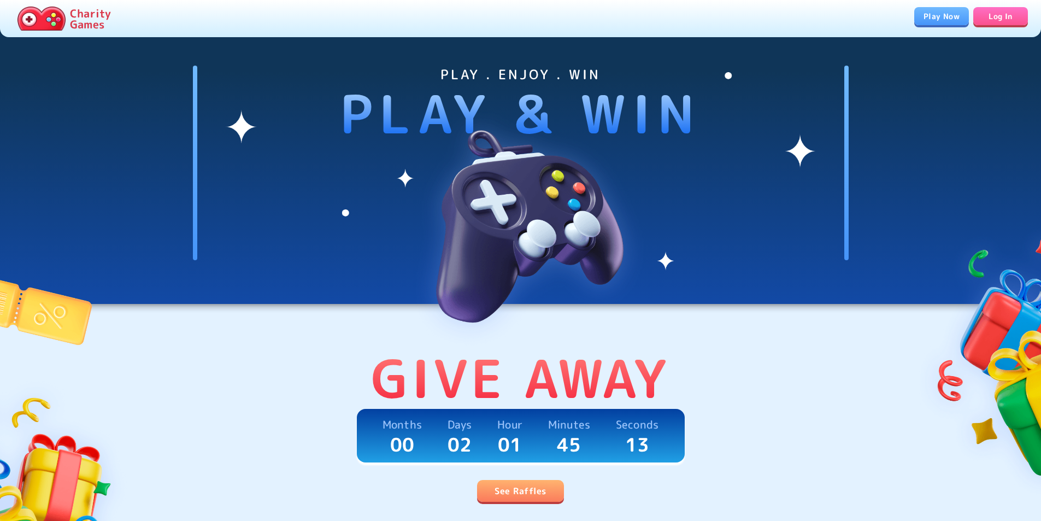
click at [1005, 9] on link "Log In" at bounding box center [1000, 16] width 55 height 18
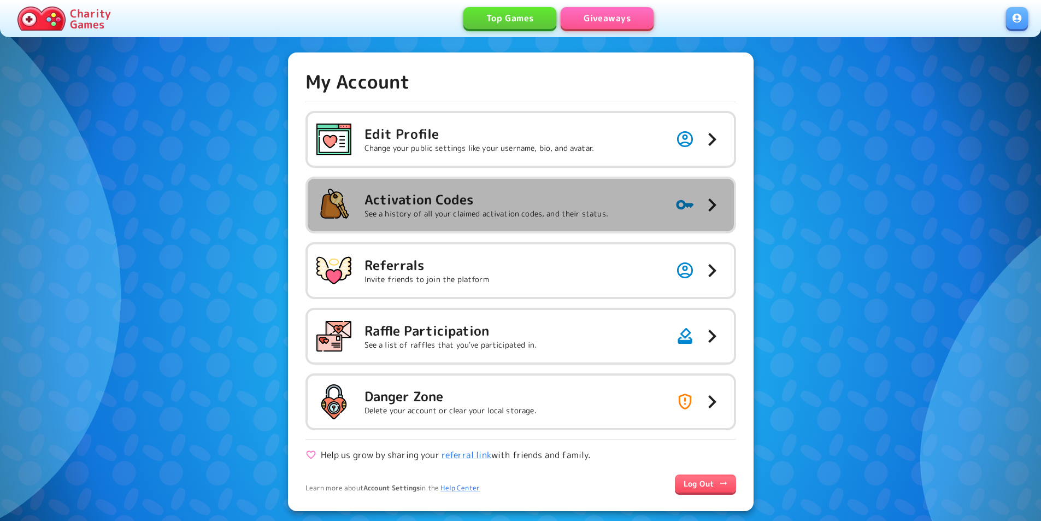
click at [553, 218] on p "See a history of all your claimed activation codes, and their status." at bounding box center [487, 213] width 244 height 11
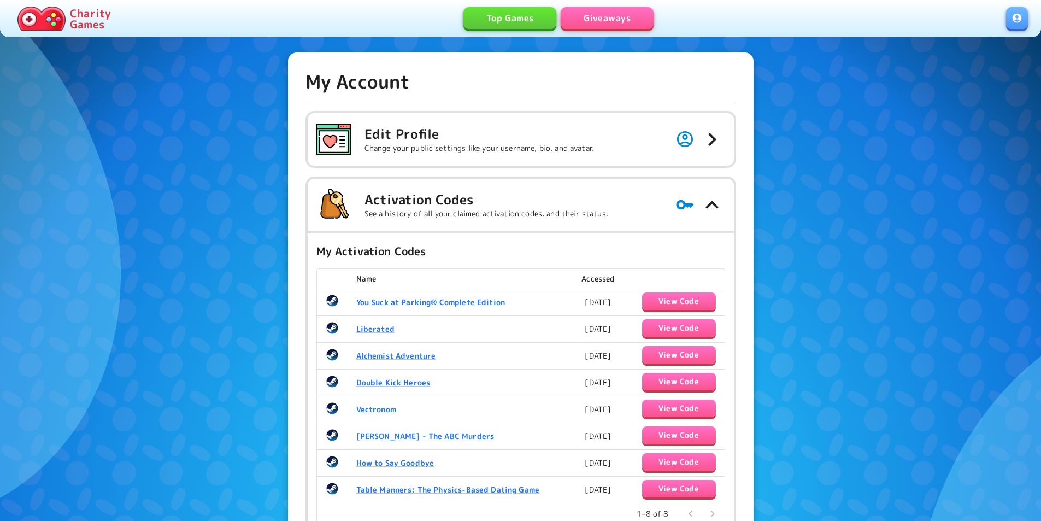
click at [630, 8] on link "Giveaways" at bounding box center [607, 18] width 93 height 22
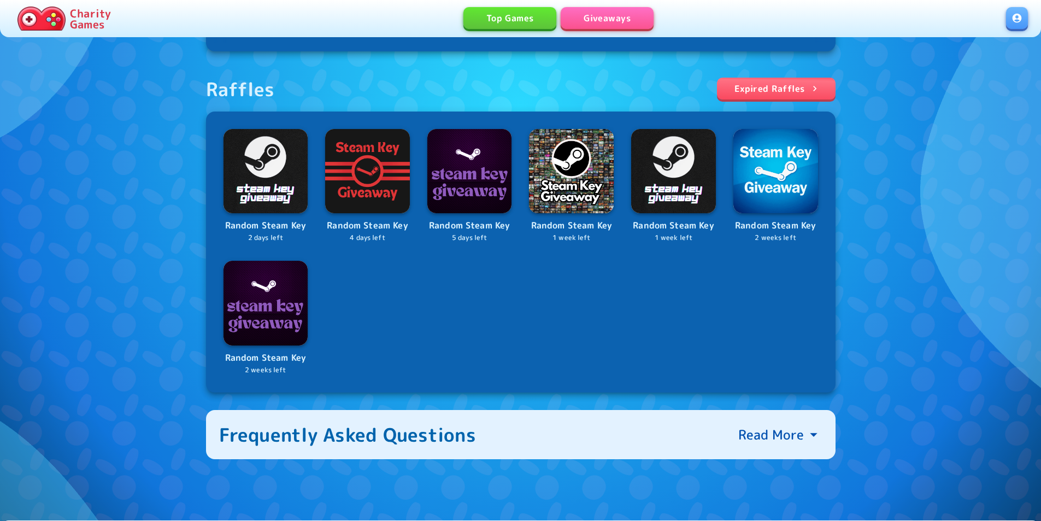
scroll to position [383, 0]
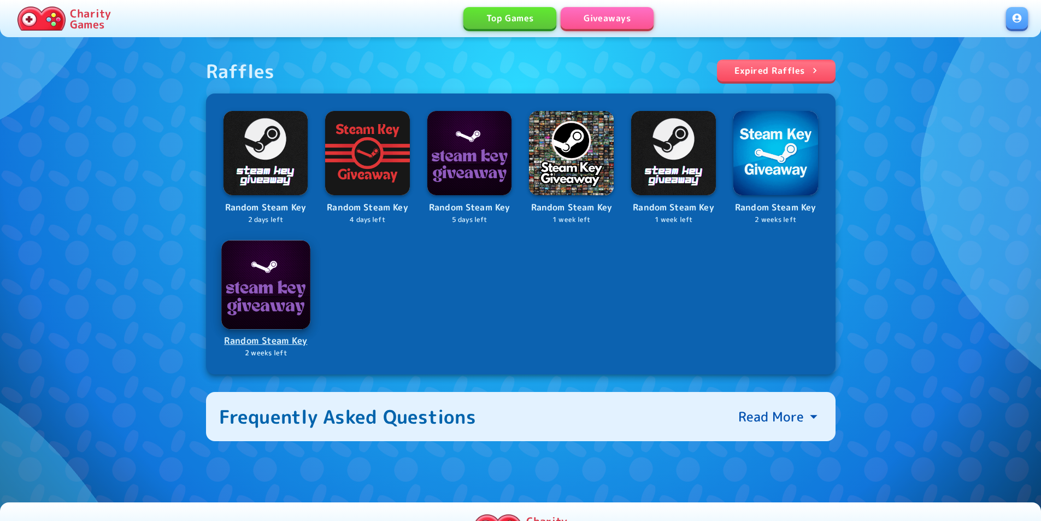
click at [259, 318] on img at bounding box center [265, 284] width 89 height 89
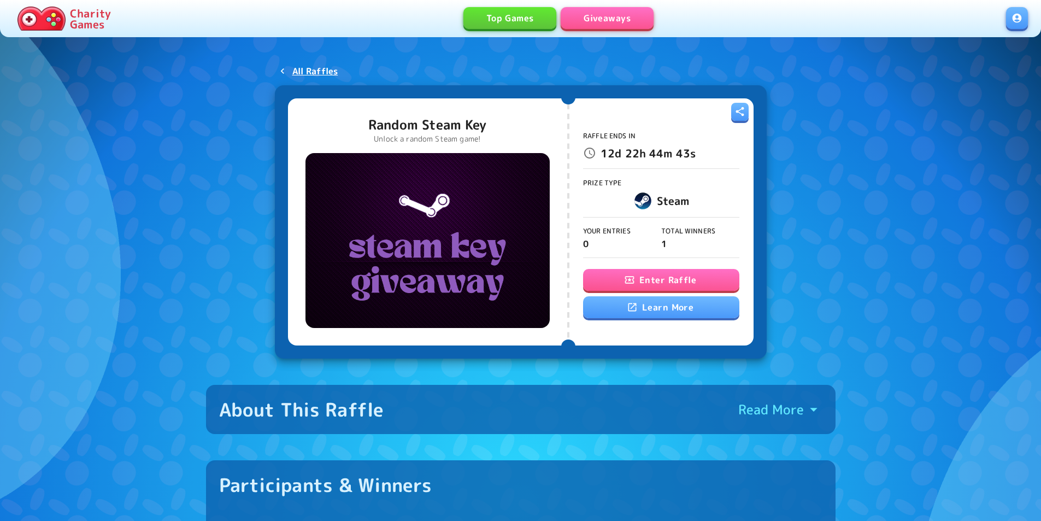
click at [635, 289] on button "Enter Raffle" at bounding box center [661, 280] width 156 height 22
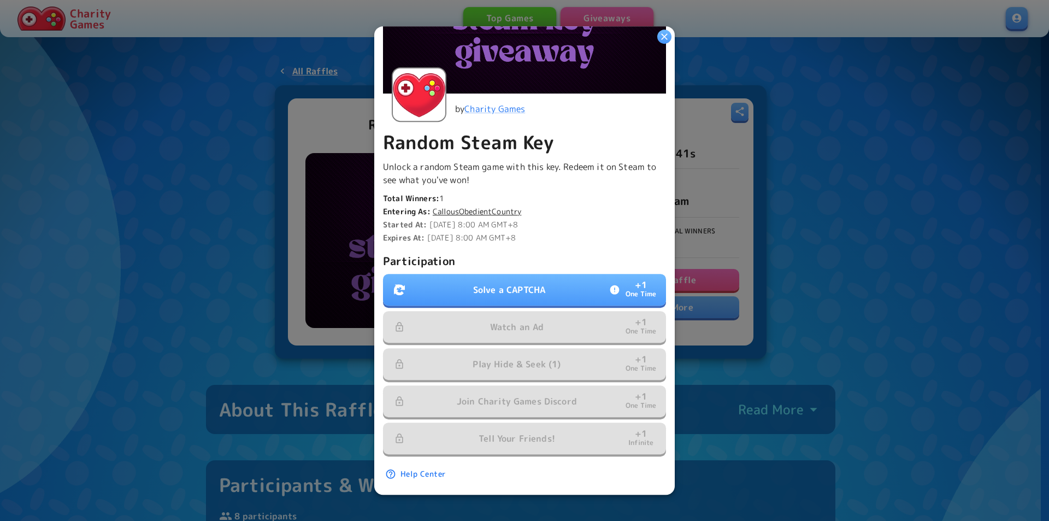
scroll to position [152, 0]
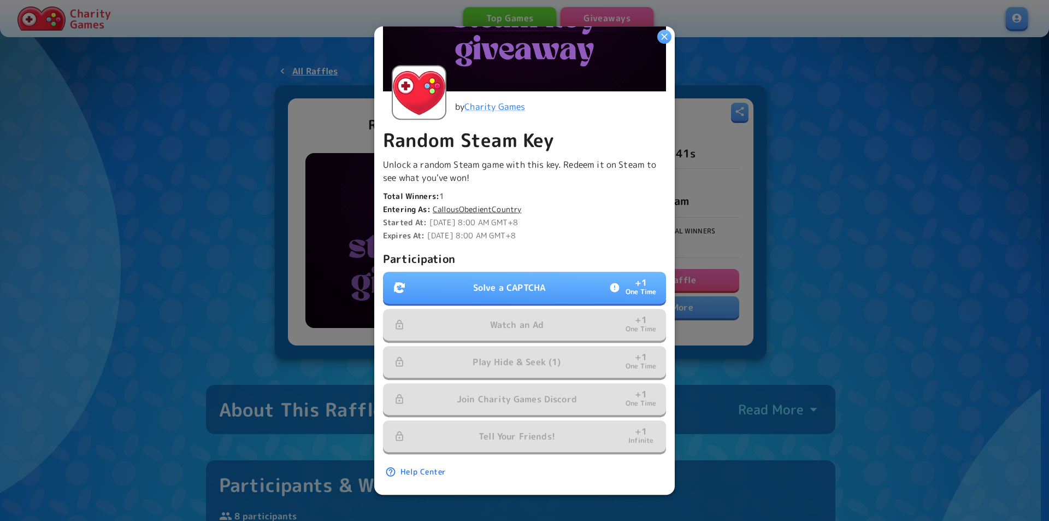
click at [600, 277] on button "Solve a CAPTCHA + 1 One Time" at bounding box center [524, 288] width 283 height 32
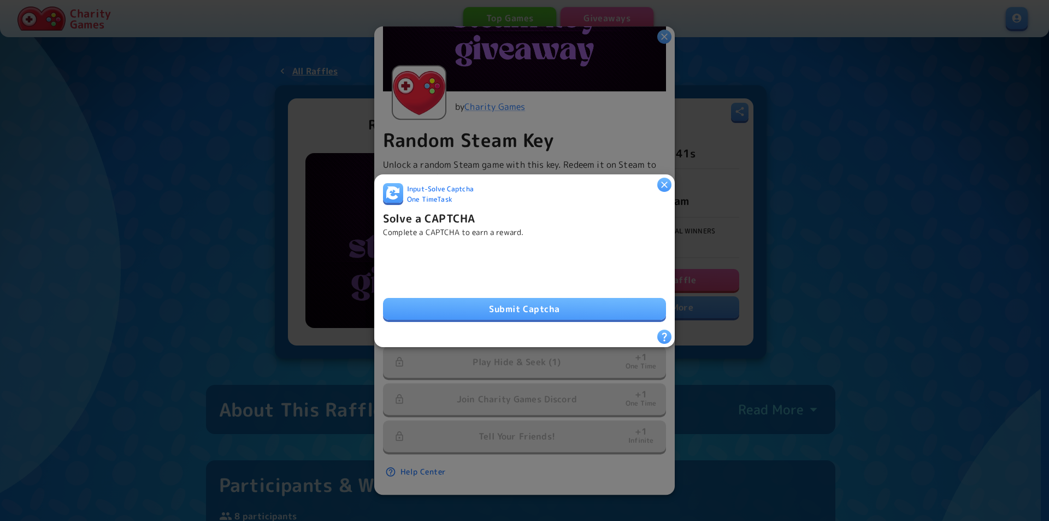
click at [508, 304] on button "Submit Captcha" at bounding box center [524, 309] width 283 height 22
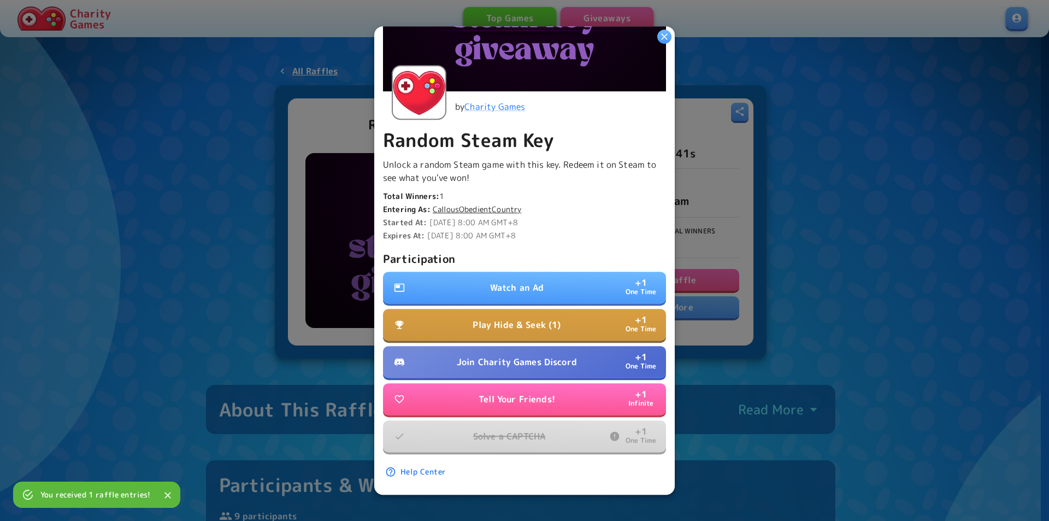
click at [557, 285] on button "Watch an Ad + 1 One Time" at bounding box center [524, 288] width 283 height 32
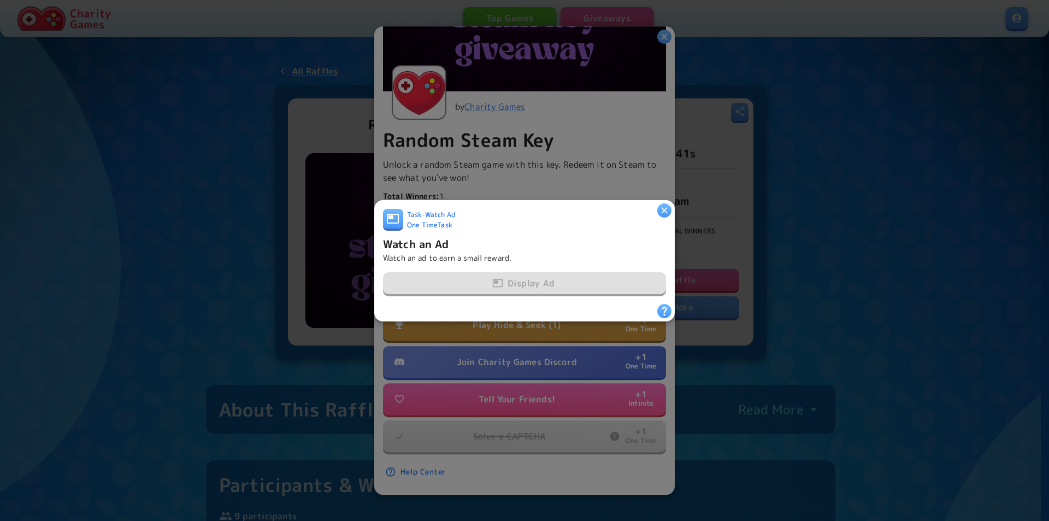
click at [662, 204] on icon "button" at bounding box center [664, 209] width 11 height 11
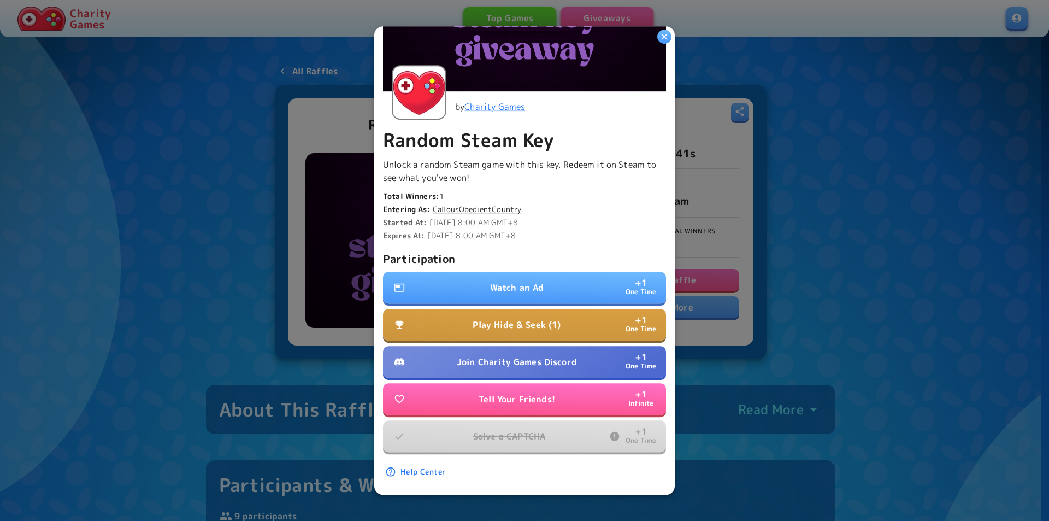
click at [592, 315] on button "Play Hide & Seek (1) + 1 One Time" at bounding box center [524, 325] width 283 height 32
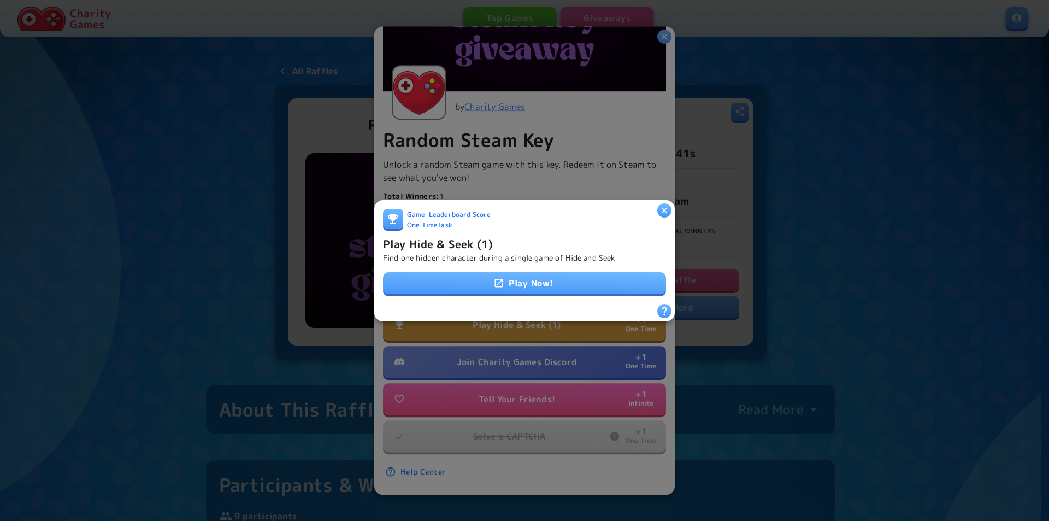
click at [560, 280] on link "Play Now!" at bounding box center [524, 283] width 283 height 22
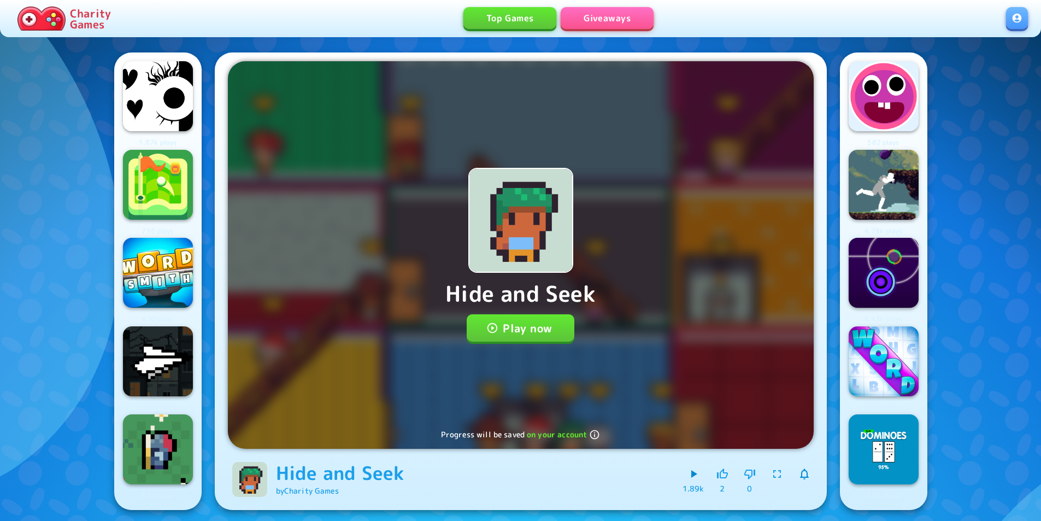
click at [541, 328] on button "Play now" at bounding box center [521, 327] width 108 height 27
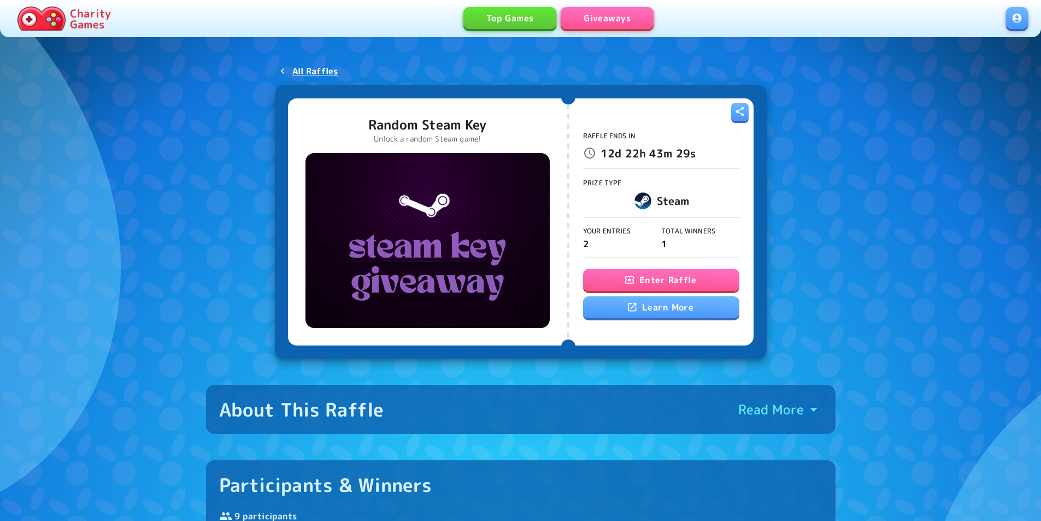
click at [670, 284] on button "Enter Raffle" at bounding box center [661, 280] width 156 height 22
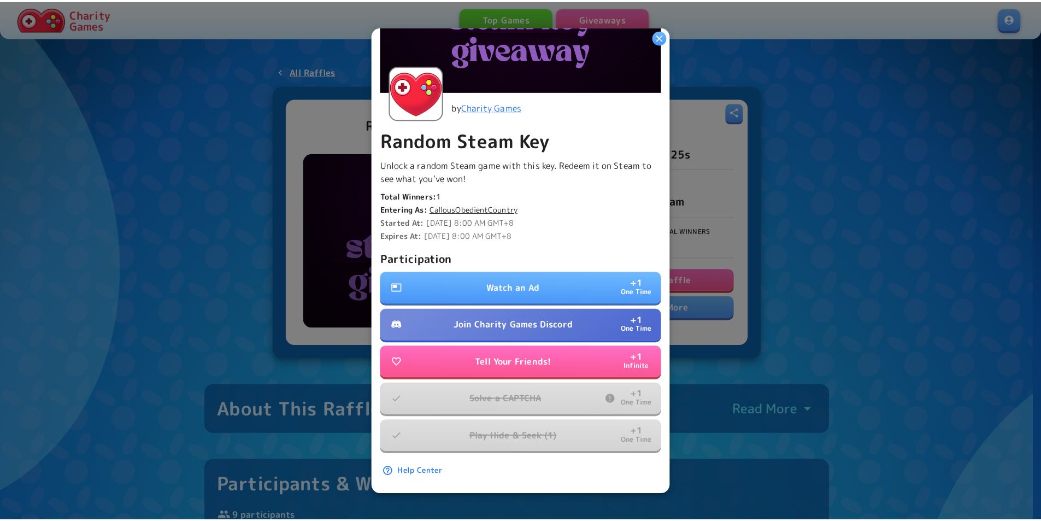
scroll to position [152, 0]
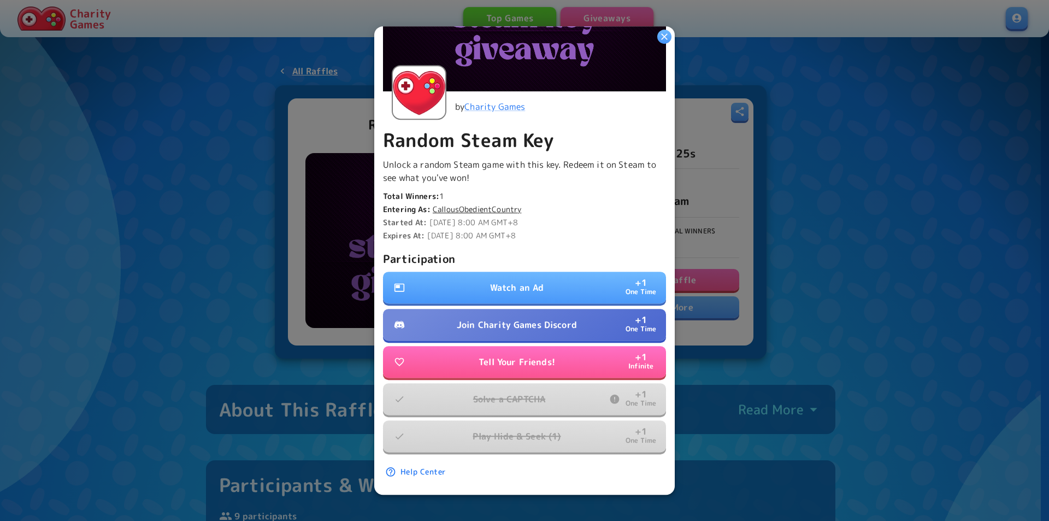
click at [600, 283] on button "Watch an Ad + 1 One Time" at bounding box center [524, 288] width 283 height 32
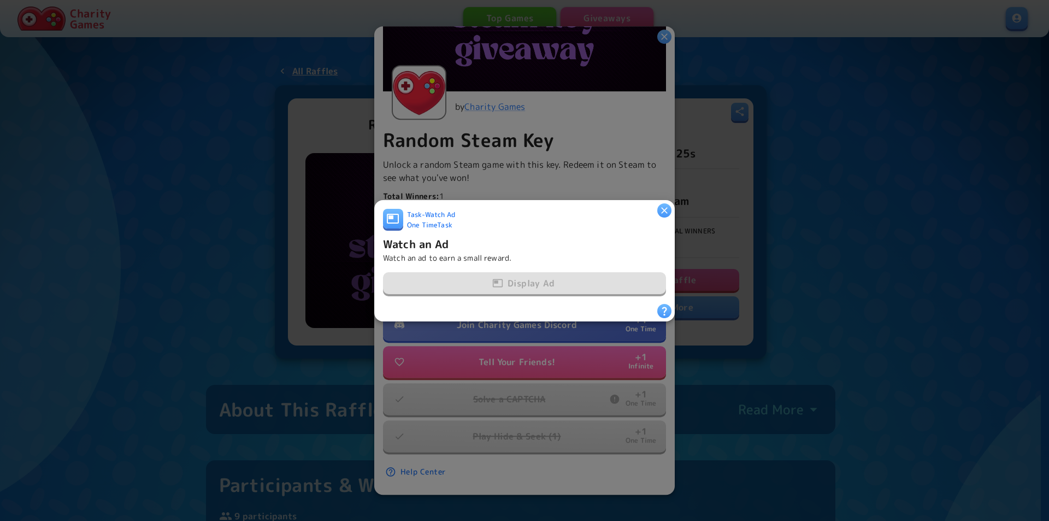
click at [664, 207] on icon "button" at bounding box center [664, 210] width 7 height 7
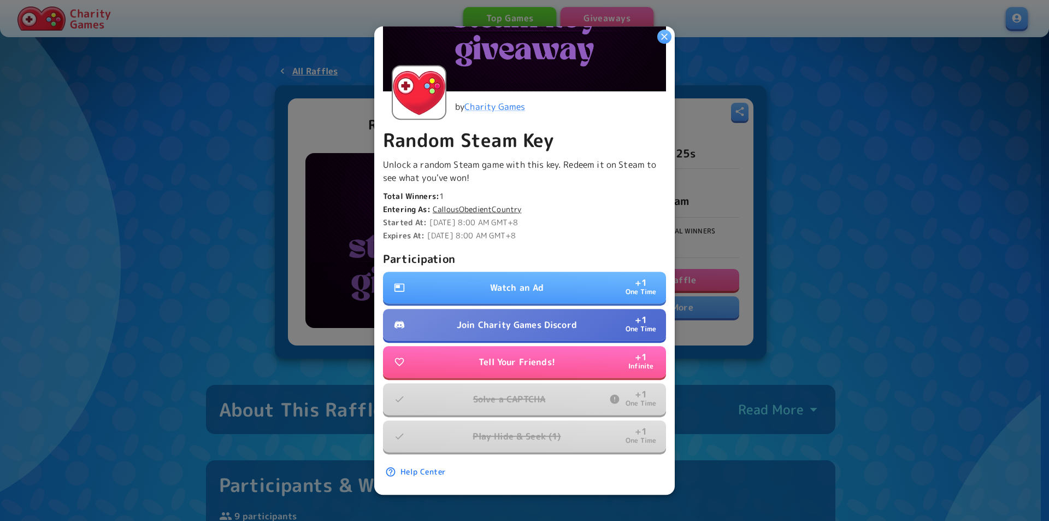
click at [670, 32] on icon "button" at bounding box center [664, 36] width 11 height 11
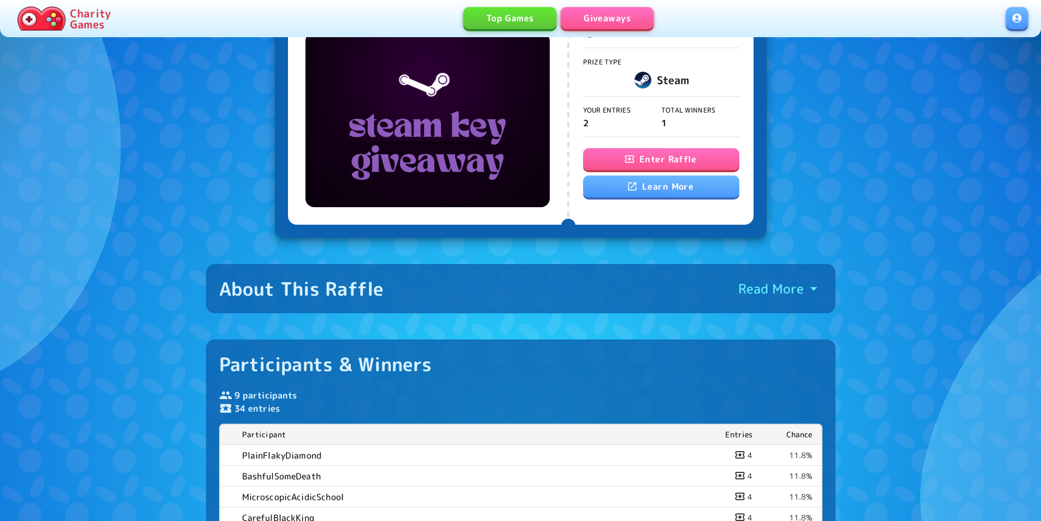
scroll to position [219, 0]
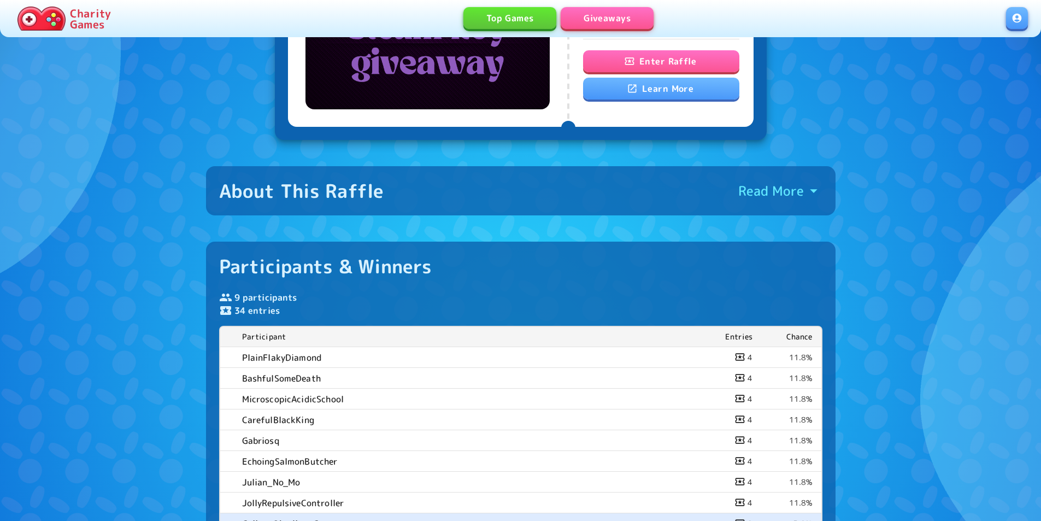
click at [674, 188] on div "About This Raffle Read More" at bounding box center [520, 190] width 603 height 23
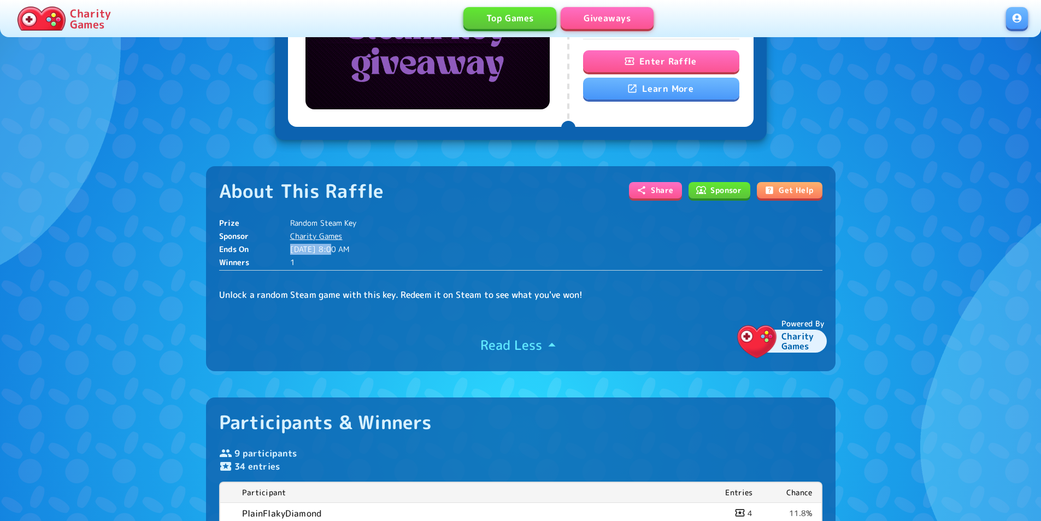
drag, startPoint x: 333, startPoint y: 250, endPoint x: 289, endPoint y: 245, distance: 44.1
click at [289, 245] on div "Ends On 8/23/2025, 8:00 AM" at bounding box center [520, 249] width 603 height 11
copy div "8/23/2025,"
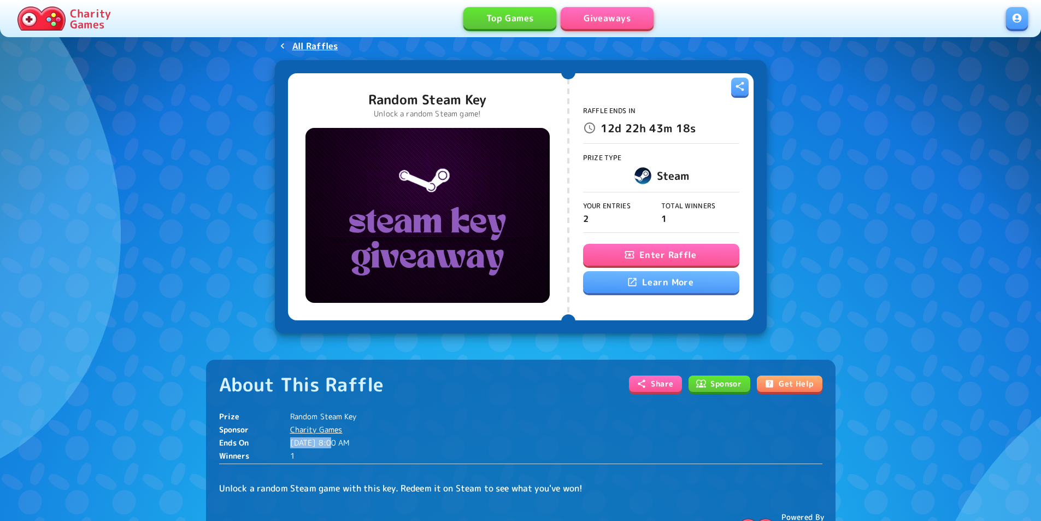
scroll to position [0, 0]
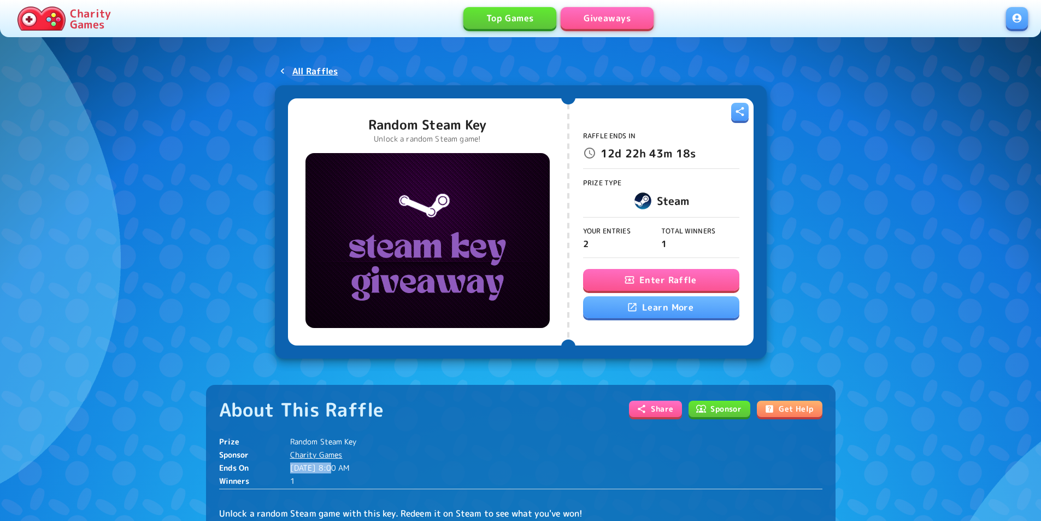
click at [603, 23] on link "Giveaways" at bounding box center [607, 18] width 93 height 22
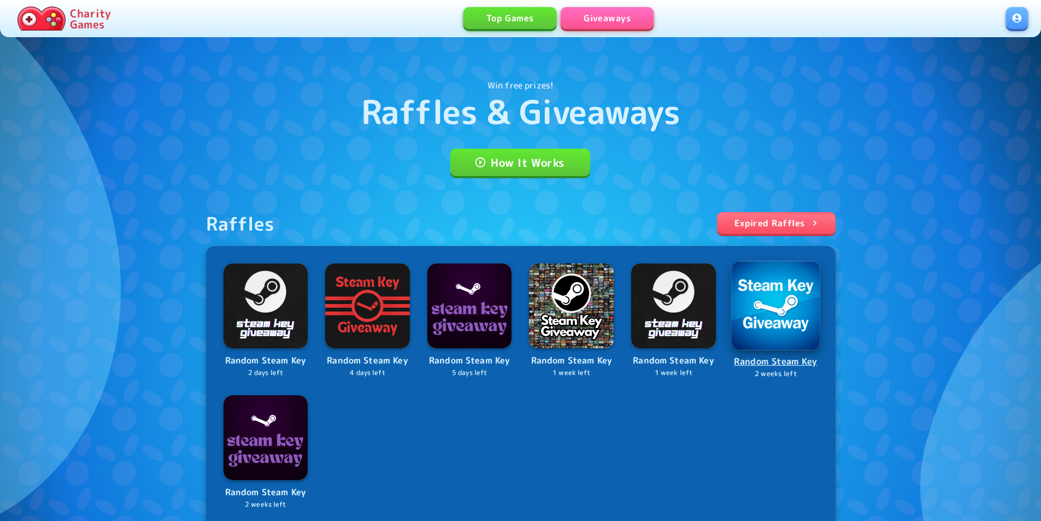
click at [781, 332] on img at bounding box center [775, 305] width 89 height 89
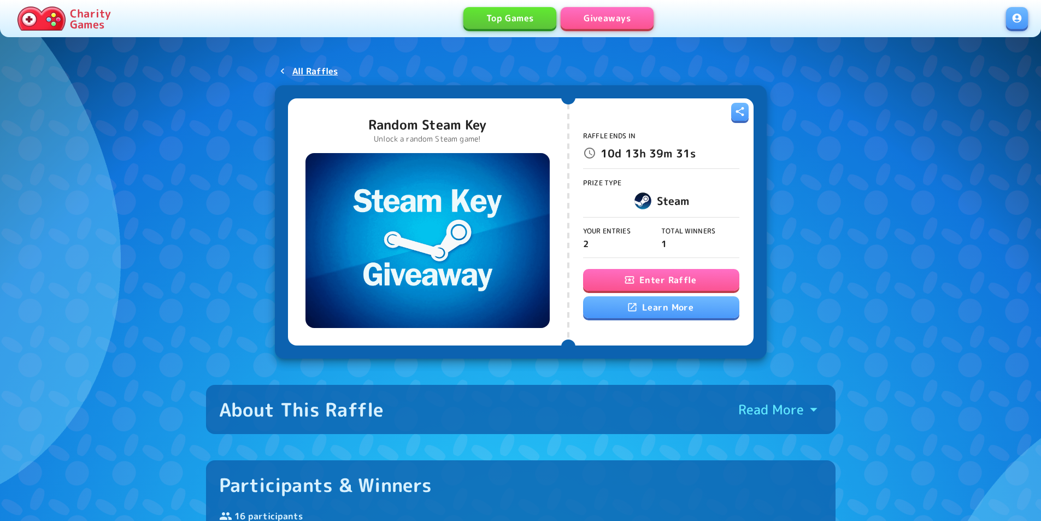
click at [670, 275] on button "Enter Raffle" at bounding box center [661, 280] width 156 height 22
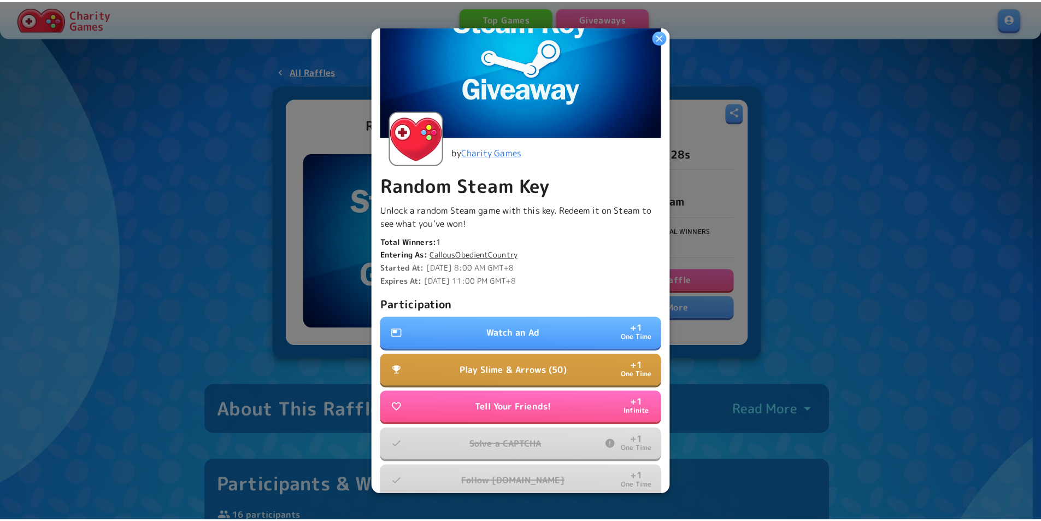
scroll to position [152, 0]
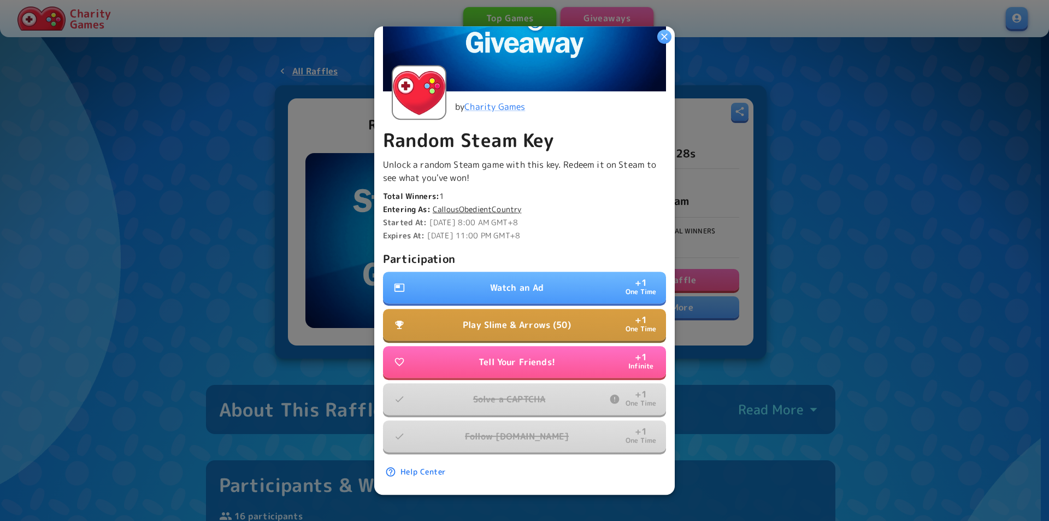
click at [592, 287] on button "Watch an Ad + 1 One Time" at bounding box center [524, 288] width 283 height 32
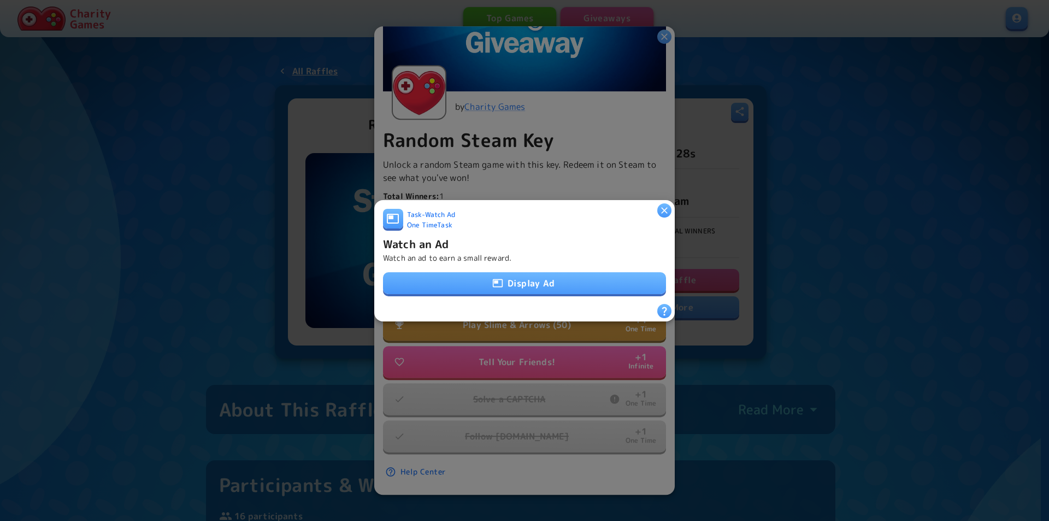
click at [620, 265] on div "Task - Watch Ad One Time Task Watch an Ad Watch an ad to earn a small reward. D…" at bounding box center [524, 255] width 283 height 95
click at [634, 272] on button "Display Ad" at bounding box center [524, 283] width 283 height 22
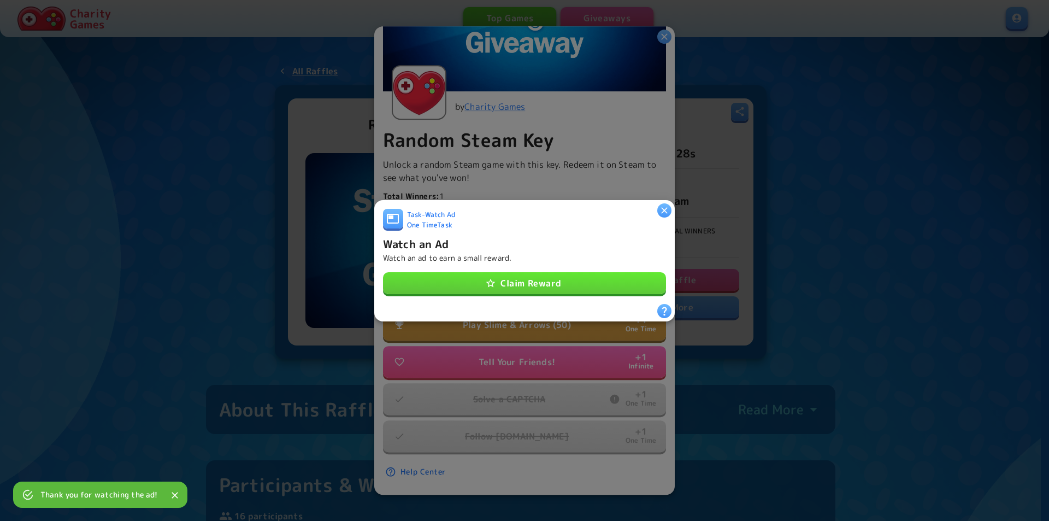
click at [565, 284] on button "Claim Reward" at bounding box center [524, 283] width 283 height 22
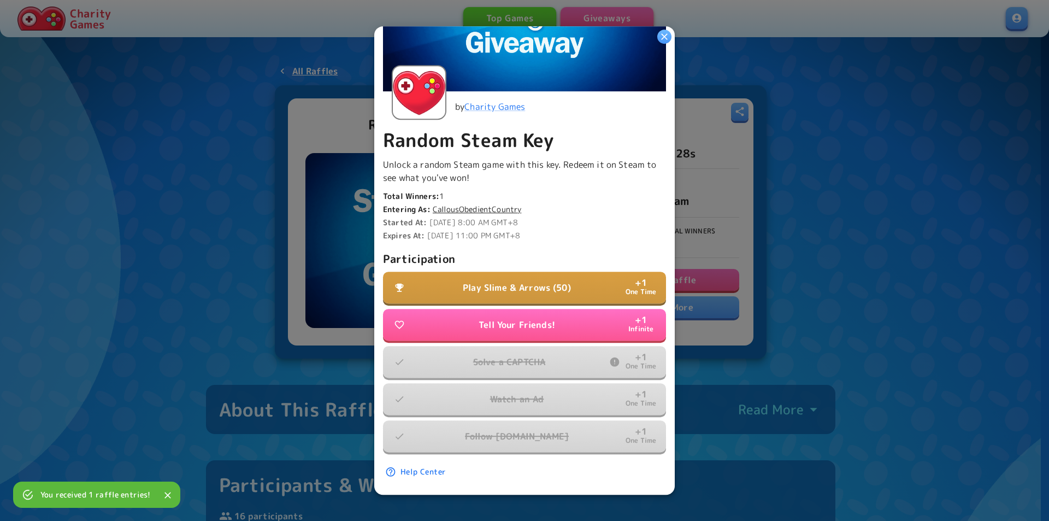
click at [667, 42] on button "button" at bounding box center [665, 37] width 14 height 14
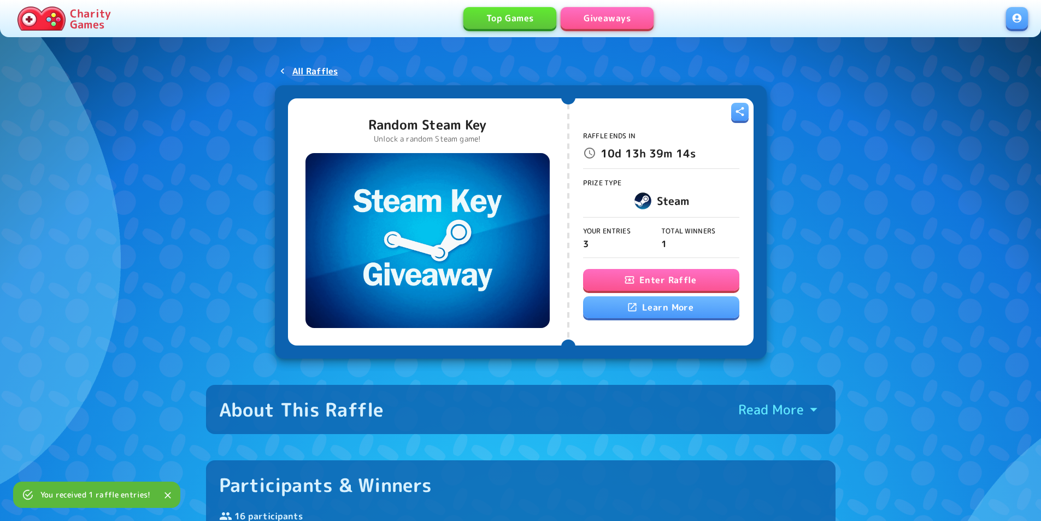
click at [618, 29] on div "Top Games Giveaways" at bounding box center [560, 18] width 891 height 23
click at [616, 26] on link "Giveaways" at bounding box center [607, 18] width 93 height 22
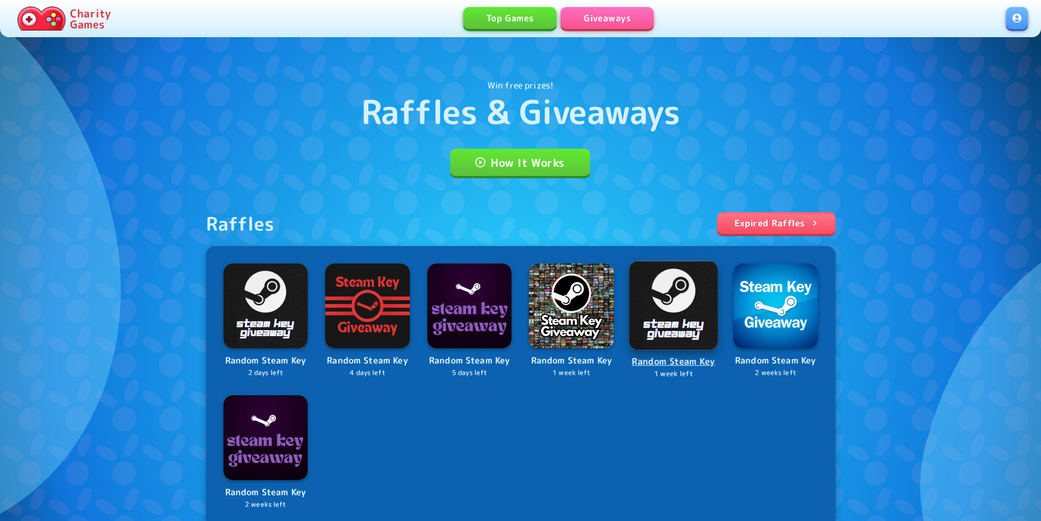
click at [668, 301] on img at bounding box center [673, 305] width 89 height 89
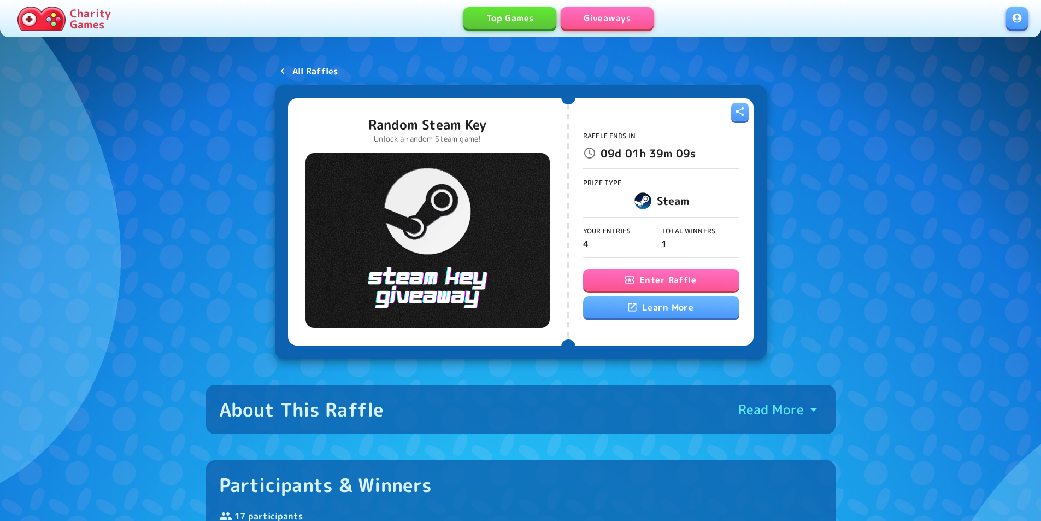
click at [651, 292] on div "Enter Raffle Learn More" at bounding box center [661, 294] width 156 height 50
click at [642, 283] on button "Enter Raffle" at bounding box center [661, 280] width 156 height 22
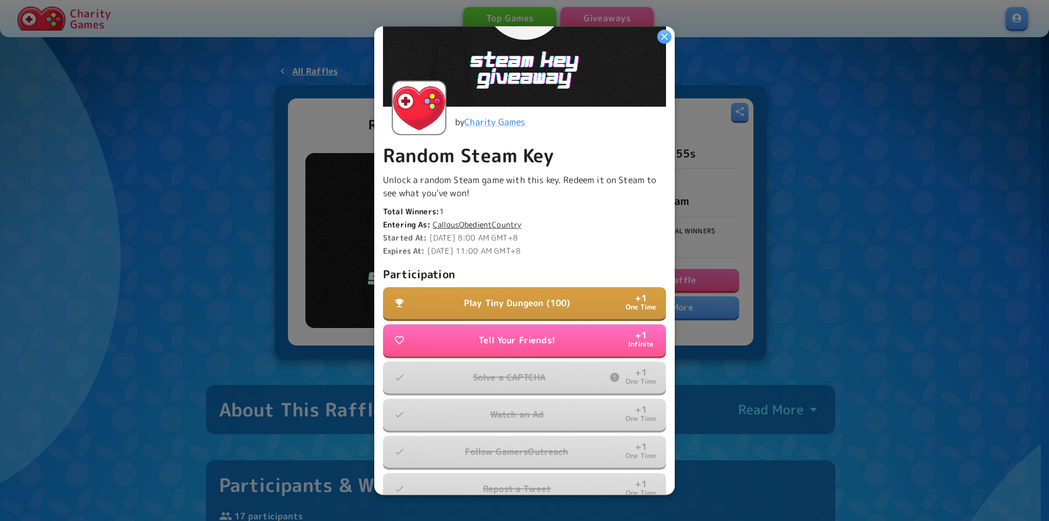
scroll to position [190, 0]
